Goal: Information Seeking & Learning: Learn about a topic

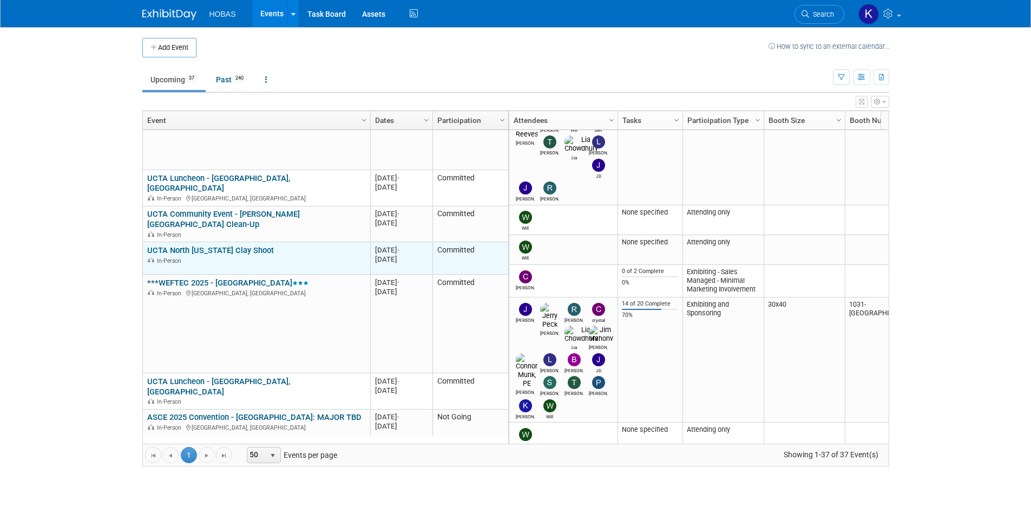
scroll to position [130, 0]
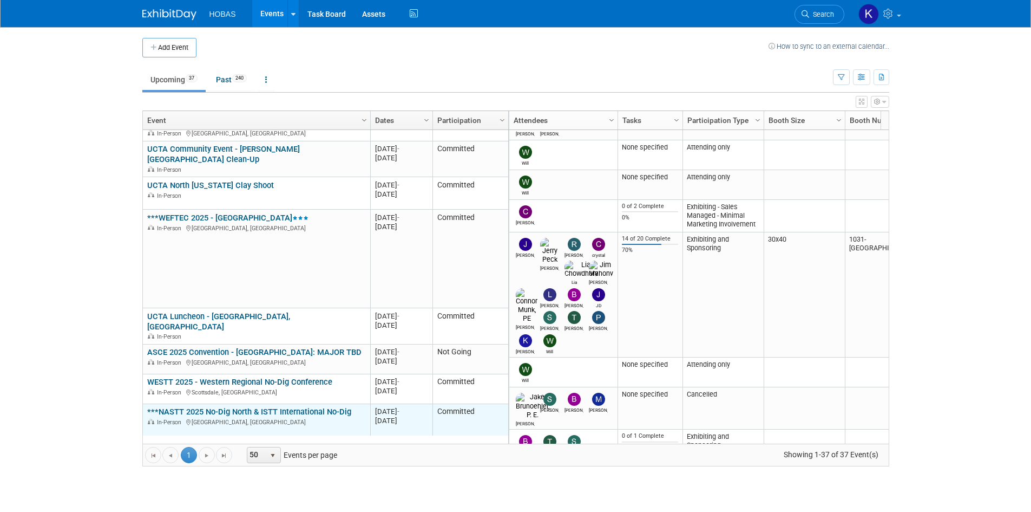
click at [267, 417] on div "In-Person [GEOGRAPHIC_DATA], [GEOGRAPHIC_DATA]" at bounding box center [256, 421] width 218 height 9
click at [304, 407] on link "***NASTT 2025 No-Dig North & ISTT International No-Dig" at bounding box center [249, 412] width 204 height 10
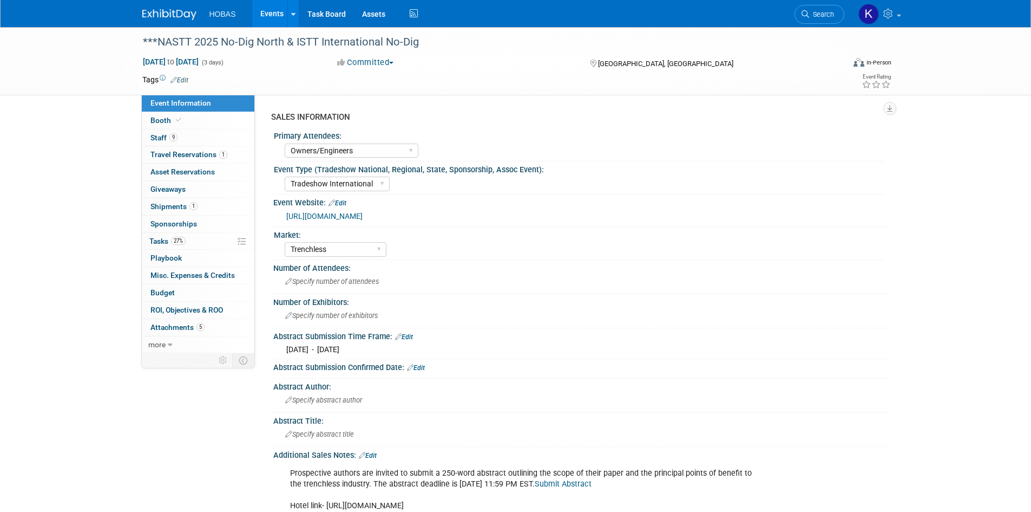
select select "Owners/Engineers"
select select "Tradeshow International"
select select "Trenchless"
select select "Exhibiting"
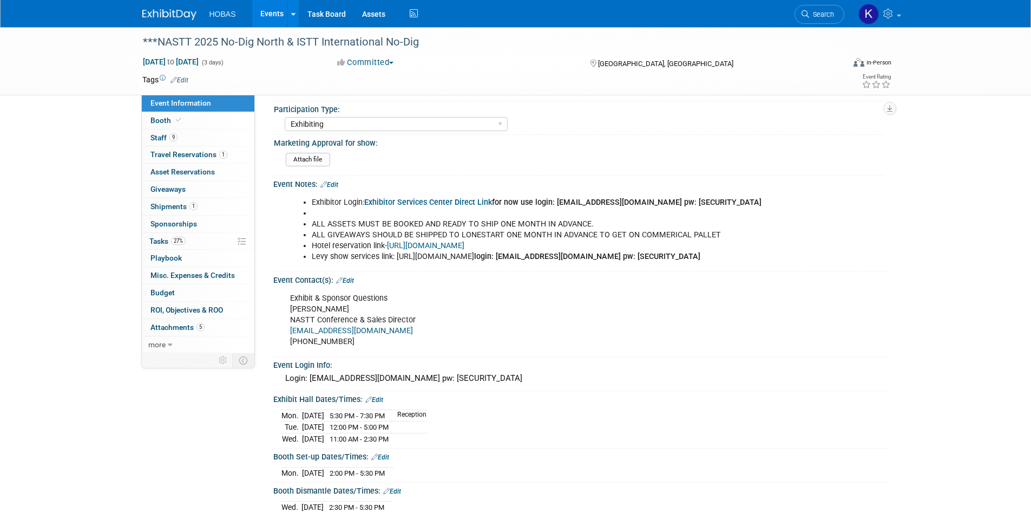
scroll to position [541, 0]
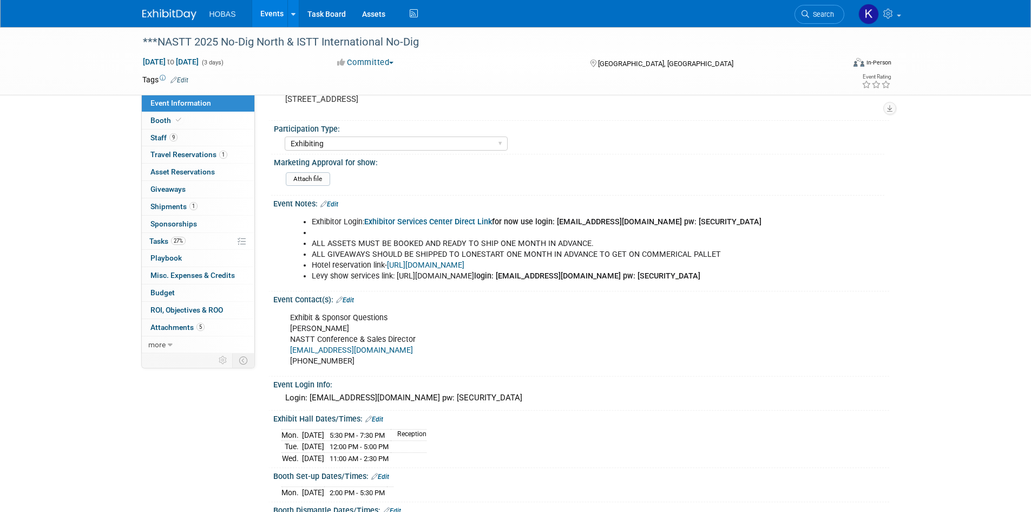
drag, startPoint x: 668, startPoint y: 276, endPoint x: 559, endPoint y: 274, distance: 108.3
click at [557, 275] on li "Levy show services link: https://www.expotoolkit.com/expotools/WebForms/Login.a…" at bounding box center [538, 276] width 452 height 11
click at [607, 277] on li "Levy show services link: https://www.expotoolkit.com/expotools/WebForms/Login.a…" at bounding box center [538, 276] width 452 height 11
drag, startPoint x: 669, startPoint y: 274, endPoint x: 396, endPoint y: 279, distance: 272.4
click at [396, 279] on li "Levy show services link: https://www.expotoolkit.com/expotools/WebForms/Login.a…" at bounding box center [538, 276] width 452 height 11
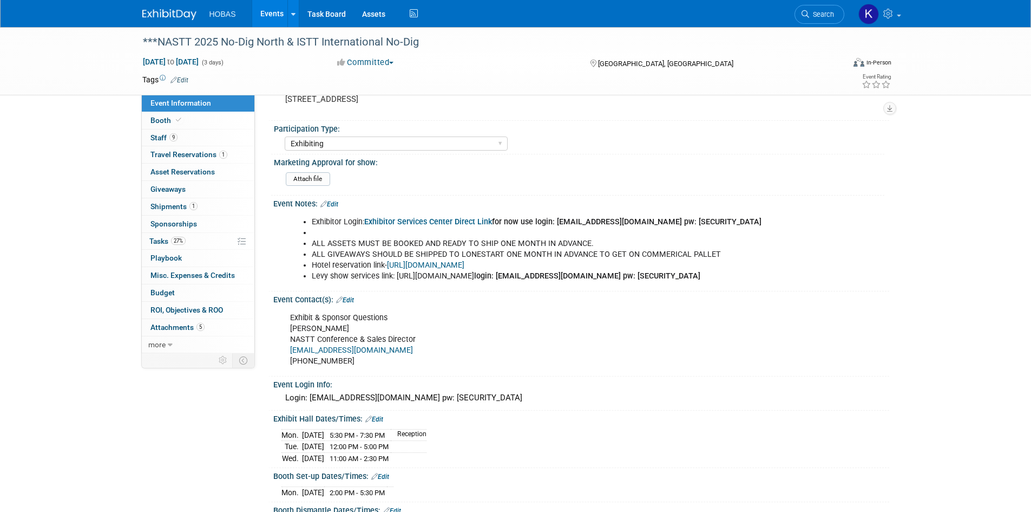
copy li "https://www.expotoolkit.com/expotools/WebForms/Login.aspx?c=151&s=9623"
drag, startPoint x: 411, startPoint y: 288, endPoint x: 330, endPoint y: 285, distance: 81.3
click at [474, 280] on b "login: lchowdhury@hobaspipe.com pw: Welcome2025!!" at bounding box center [587, 275] width 226 height 9
copy b "lchowdhury@hobaspipe.com"
drag, startPoint x: 483, startPoint y: 286, endPoint x: 430, endPoint y: 290, distance: 52.6
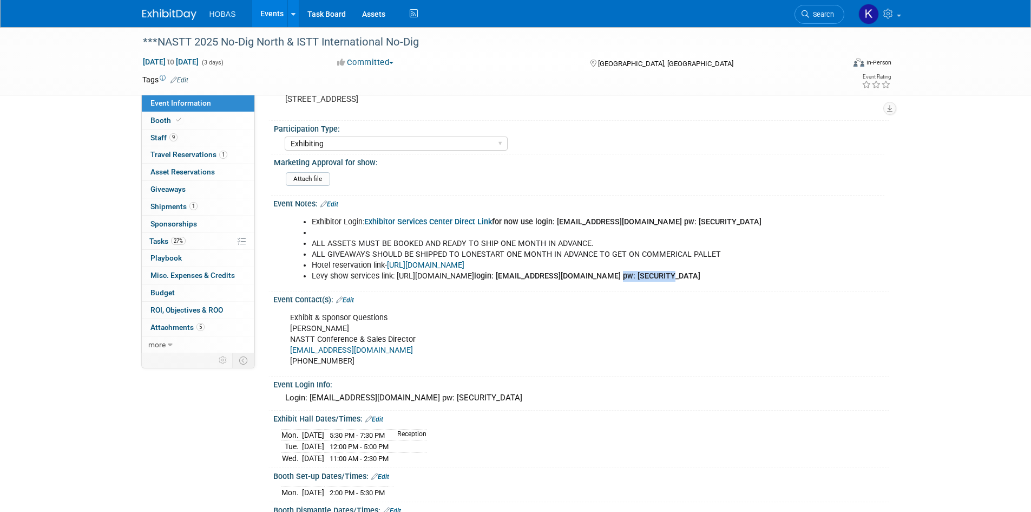
click at [430, 282] on li "Levy show services link: https://www.expotoolkit.com/expotools/WebForms/Login.a…" at bounding box center [538, 276] width 452 height 11
copy b "Welcome2025!!"
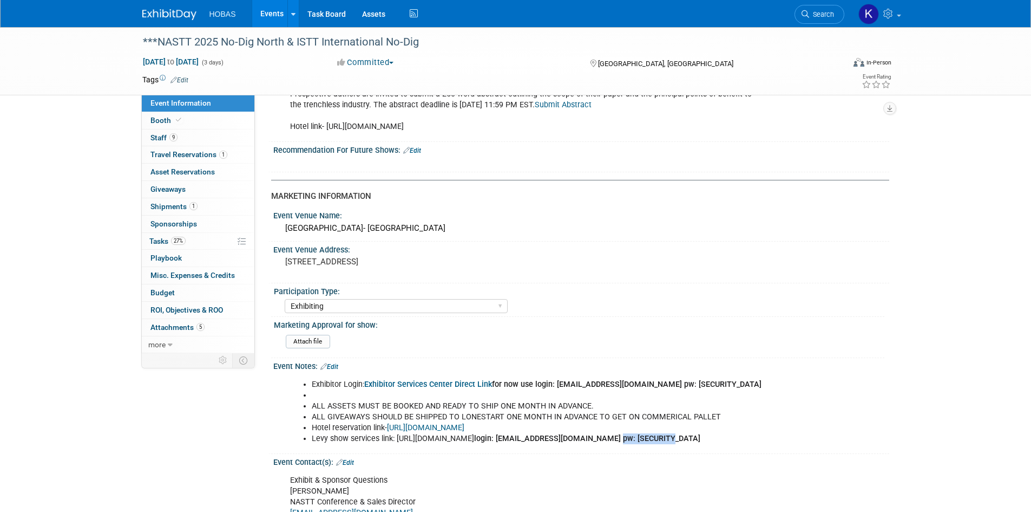
scroll to position [108, 0]
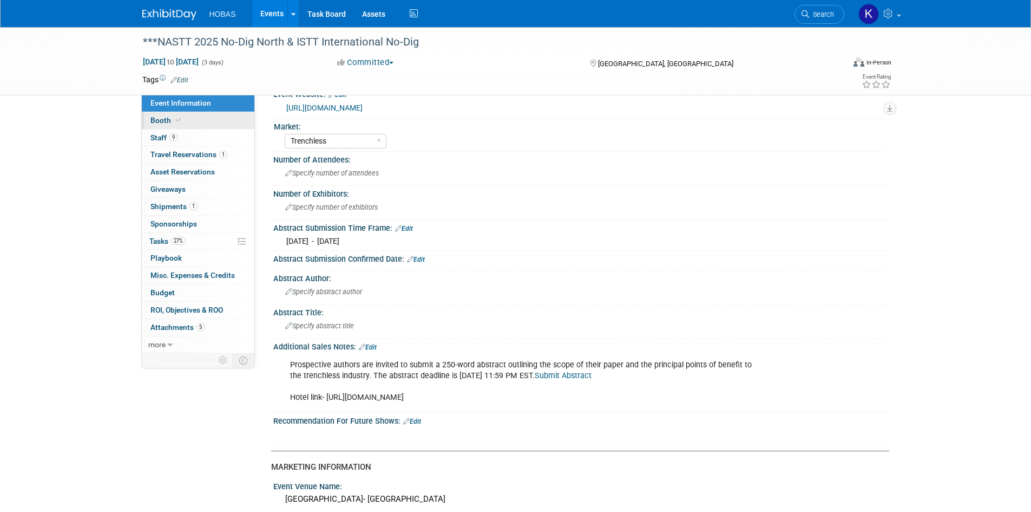
click at [178, 122] on icon at bounding box center [178, 120] width 5 height 6
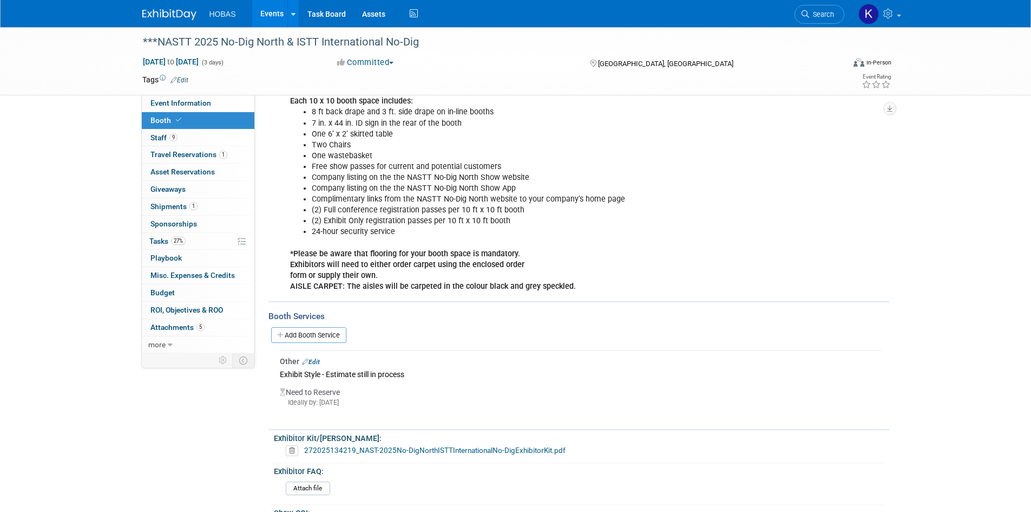
scroll to position [299, 0]
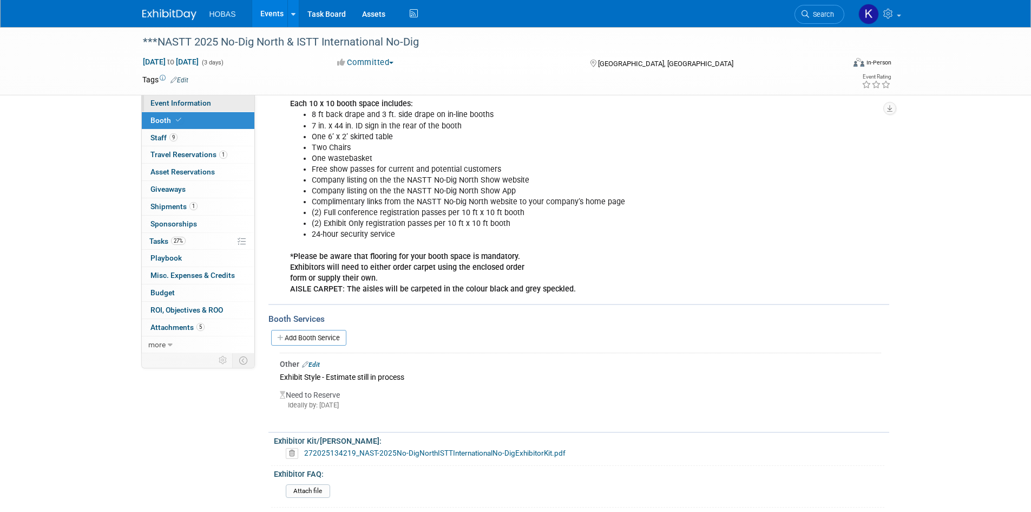
click at [209, 104] on link "Event Information" at bounding box center [198, 103] width 113 height 17
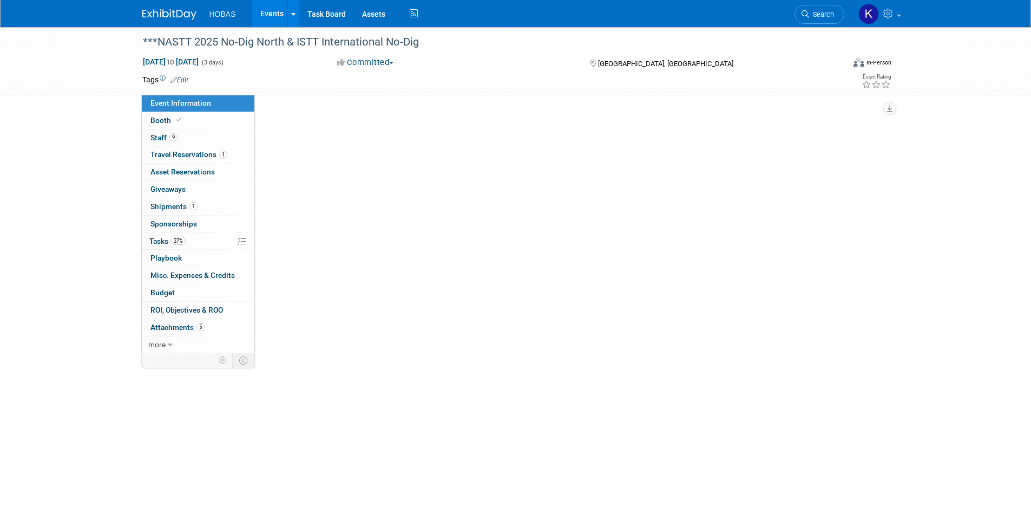
scroll to position [0, 0]
select select "Owners/Engineers"
select select "Tradeshow International"
select select "Trenchless"
select select "Exhibiting"
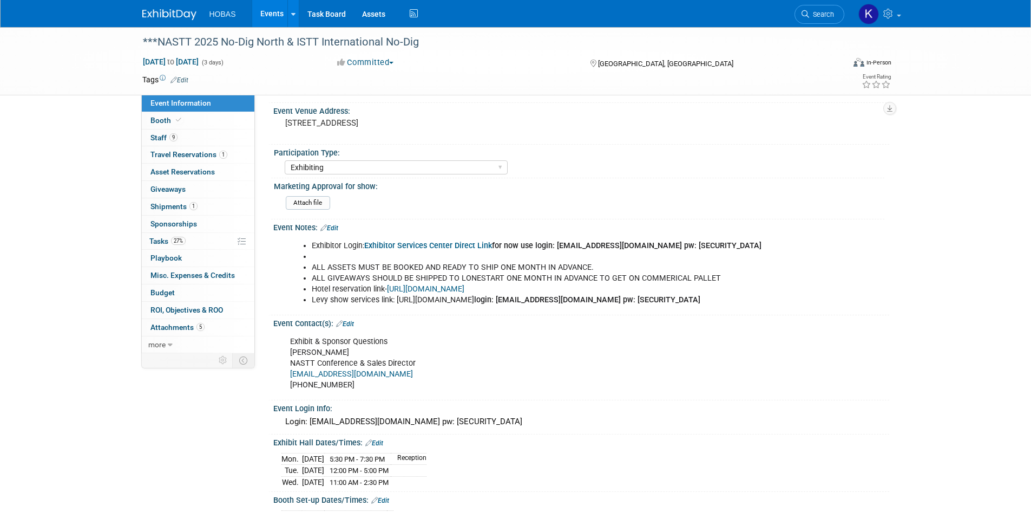
scroll to position [541, 0]
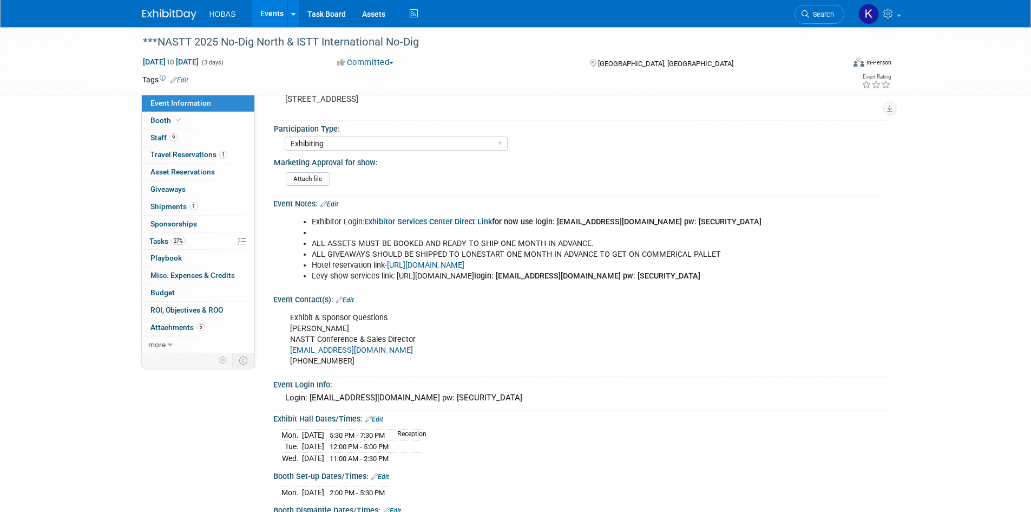
click at [476, 223] on link "Exhibitor Services Center Direct Link" at bounding box center [428, 221] width 128 height 9
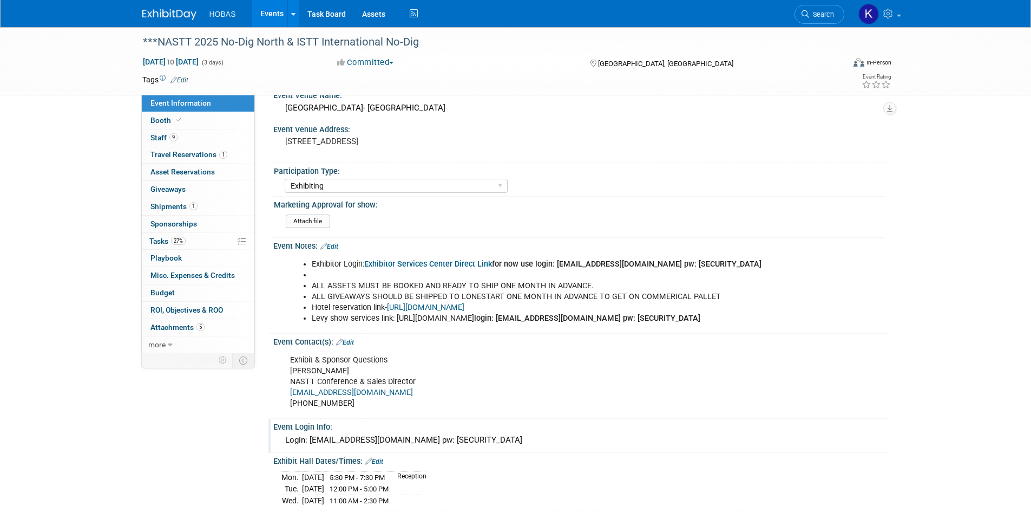
scroll to position [480, 0]
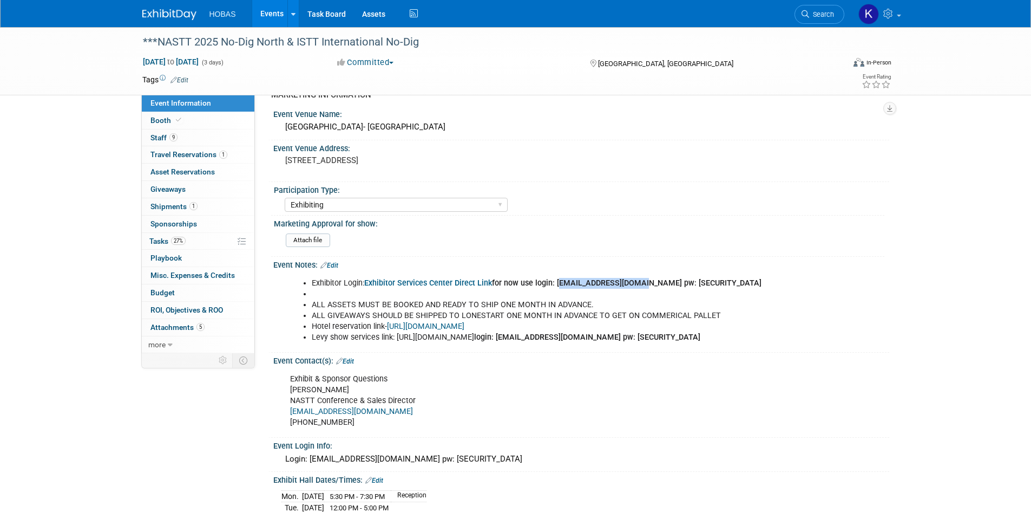
drag, startPoint x: 644, startPoint y: 283, endPoint x: 561, endPoint y: 280, distance: 82.9
click at [561, 280] on b "Exhibitor Services Center Direct Link for now use login: ygreen@hobaspipe.com p…" at bounding box center [562, 282] width 397 height 9
copy b "ygreen@hobaspipe.com"
drag, startPoint x: 716, startPoint y: 280, endPoint x: 659, endPoint y: 279, distance: 56.9
click at [659, 279] on li "Exhibitor Login: Exhibitor Services Center Direct Link for now use login: ygree…" at bounding box center [538, 283] width 452 height 11
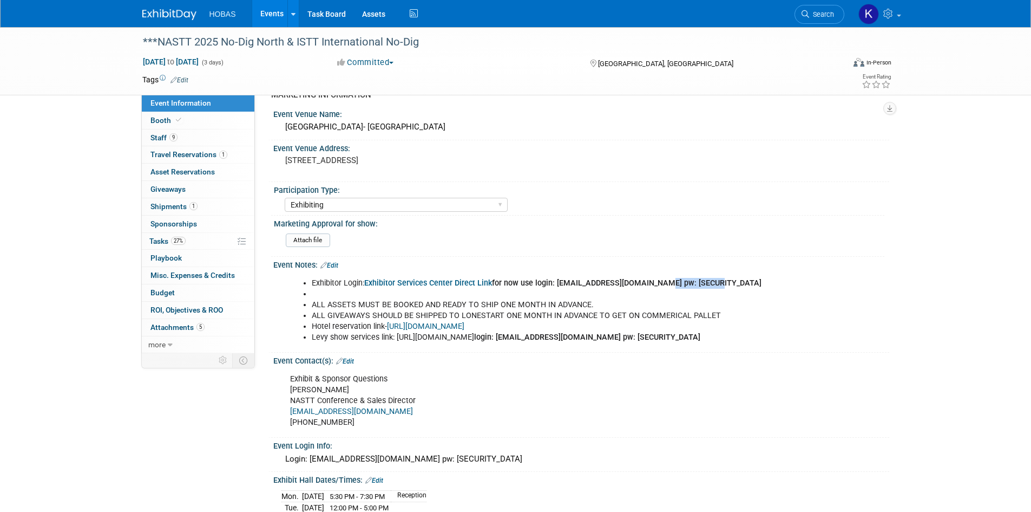
copy b "Welcome2025!!"
click at [186, 240] on span "27%" at bounding box center [178, 241] width 15 height 8
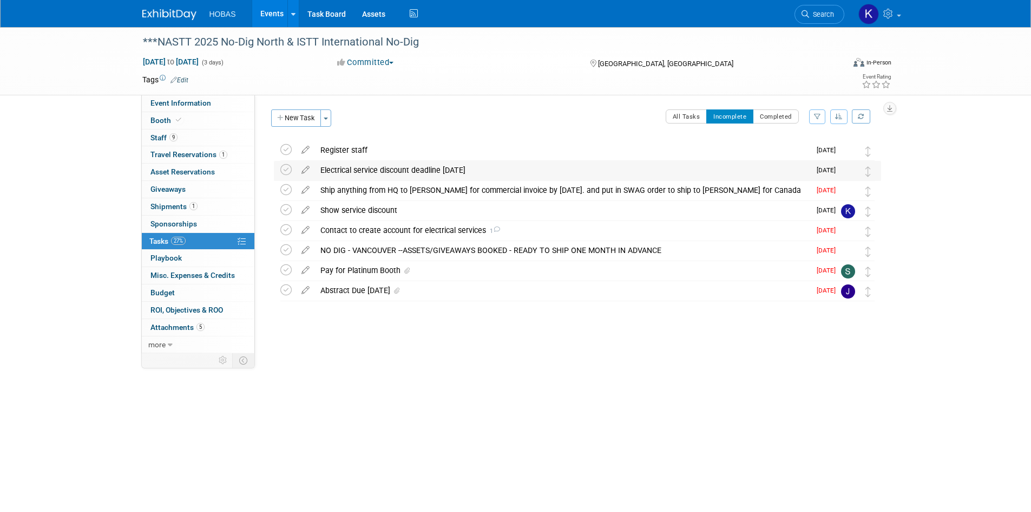
click at [376, 169] on div "Electrical service discount deadline Oct 3" at bounding box center [562, 170] width 495 height 18
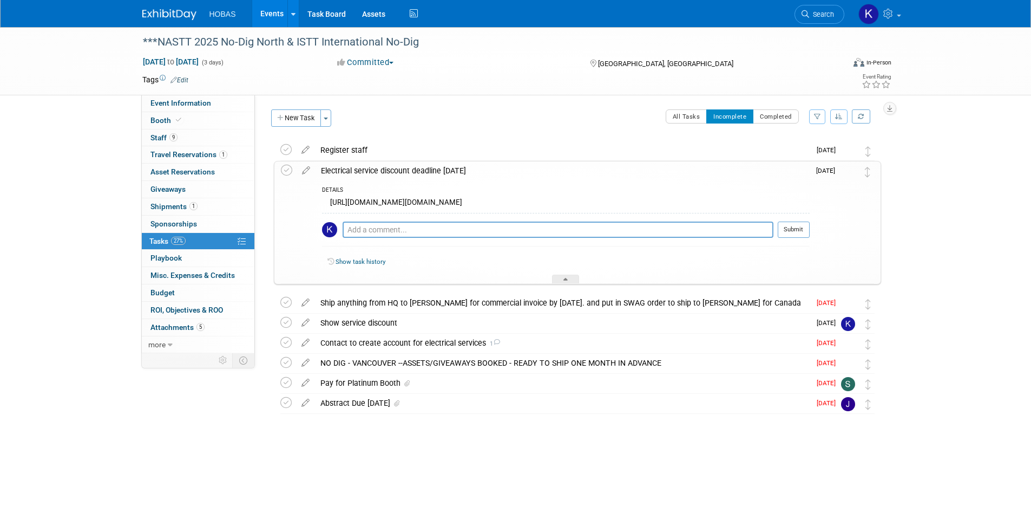
drag, startPoint x: 428, startPoint y: 206, endPoint x: 469, endPoint y: 211, distance: 41.5
click at [428, 206] on div "https://bcpavco.ungerboeck.net/prod/app85.cshtml?aat=305235356a584130584c4c6169…" at bounding box center [566, 203] width 488 height 17
drag, startPoint x: 692, startPoint y: 213, endPoint x: 327, endPoint y: 201, distance: 365.6
click at [327, 201] on div "https://bcpavco.ungerboeck.net/prod/app85.cshtml?aat=305235356a584130584c4c6169…" at bounding box center [566, 203] width 488 height 17
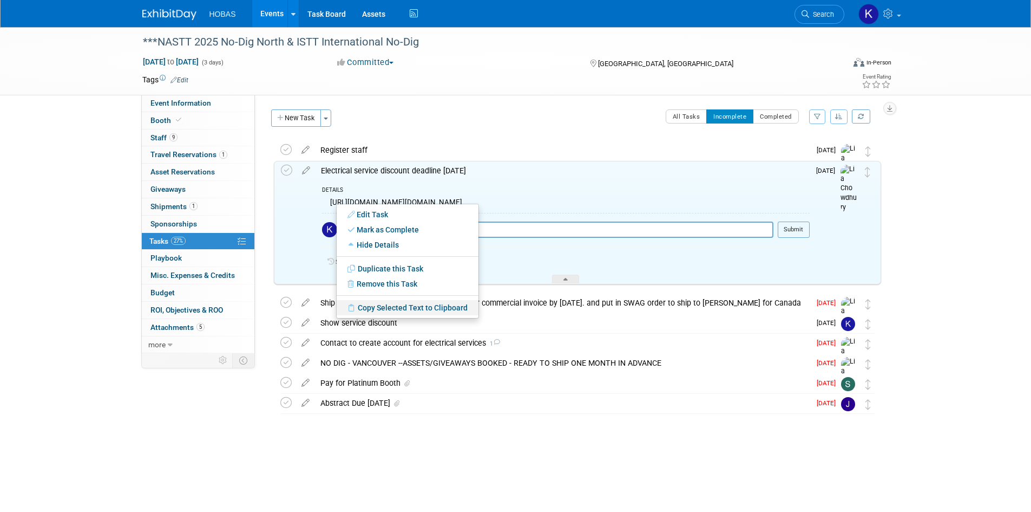
click at [406, 311] on link "Copy Selected Text to Clipboard" at bounding box center [408, 307] width 142 height 15
copy div "https://bcpavco.ungerboeck.net/prod/app85.cshtml?aat=305235356a584130584c4c6169…"
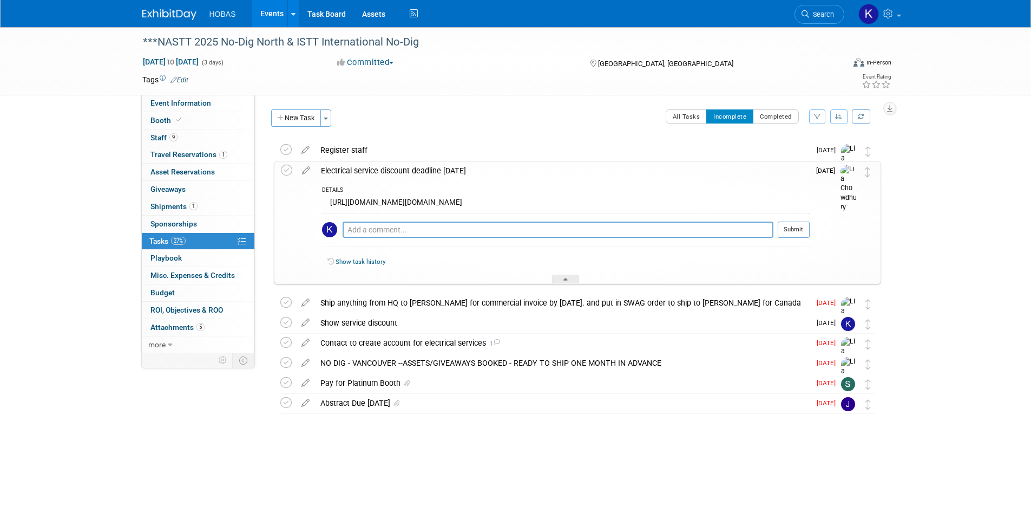
click at [758, 198] on div "https://bcpavco.ungerboeck.net/prod/app85.cshtml?aat=305235356a584130584c4c6169…" at bounding box center [566, 203] width 488 height 17
click at [181, 103] on span "Event Information" at bounding box center [181, 103] width 61 height 9
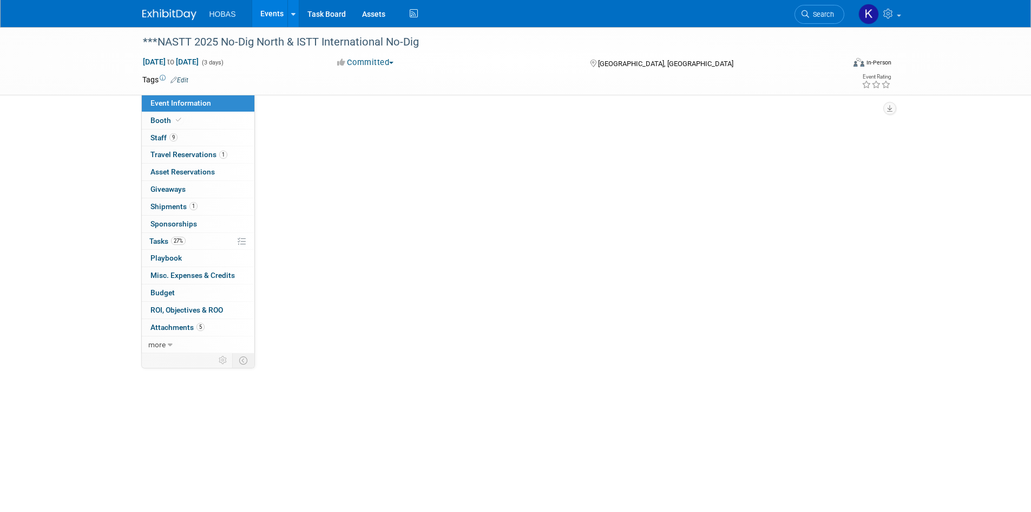
select select "Owners/Engineers"
select select "Tradeshow International"
select select "Trenchless"
select select "Exhibiting"
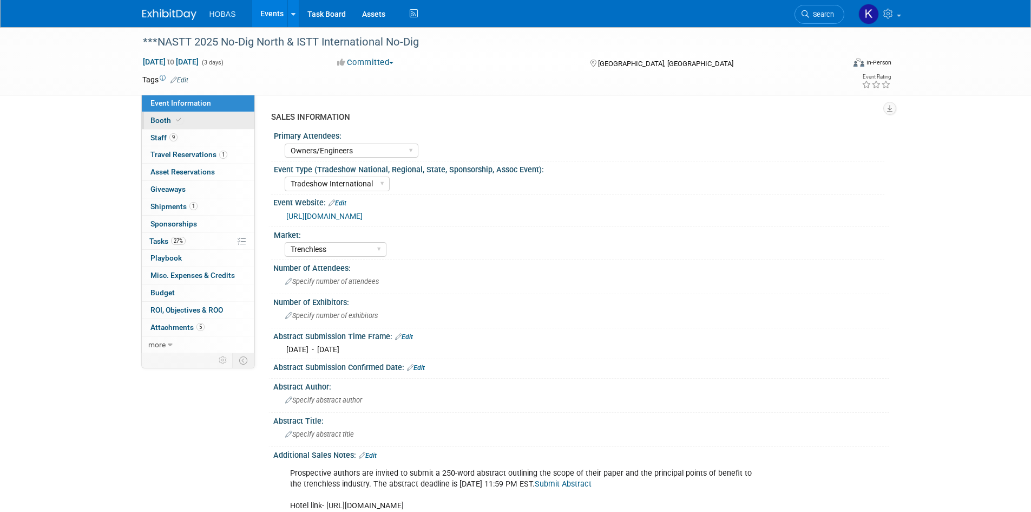
click at [208, 121] on link "Booth" at bounding box center [198, 120] width 113 height 17
